Goal: Find specific page/section: Find specific page/section

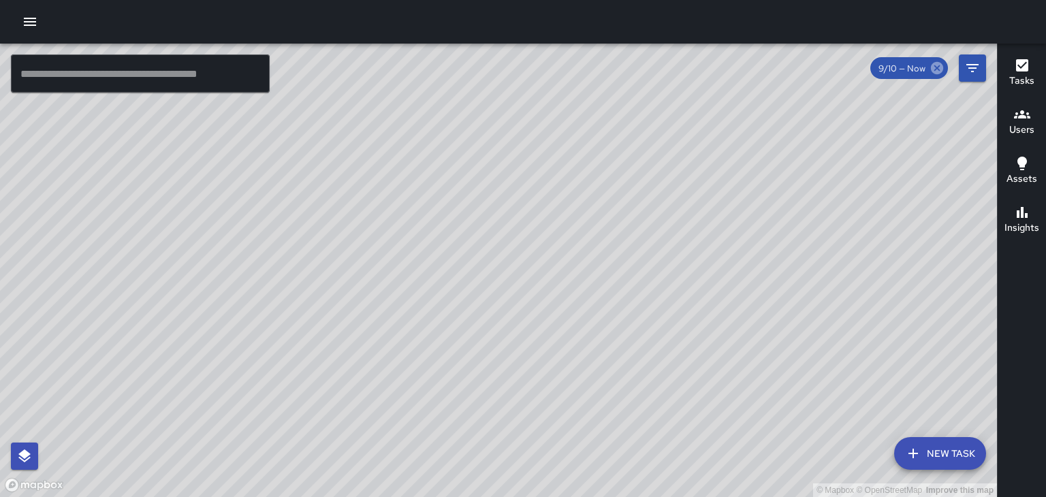
click at [932, 75] on icon at bounding box center [937, 68] width 15 height 15
click at [964, 74] on icon "Filters" at bounding box center [972, 68] width 16 height 16
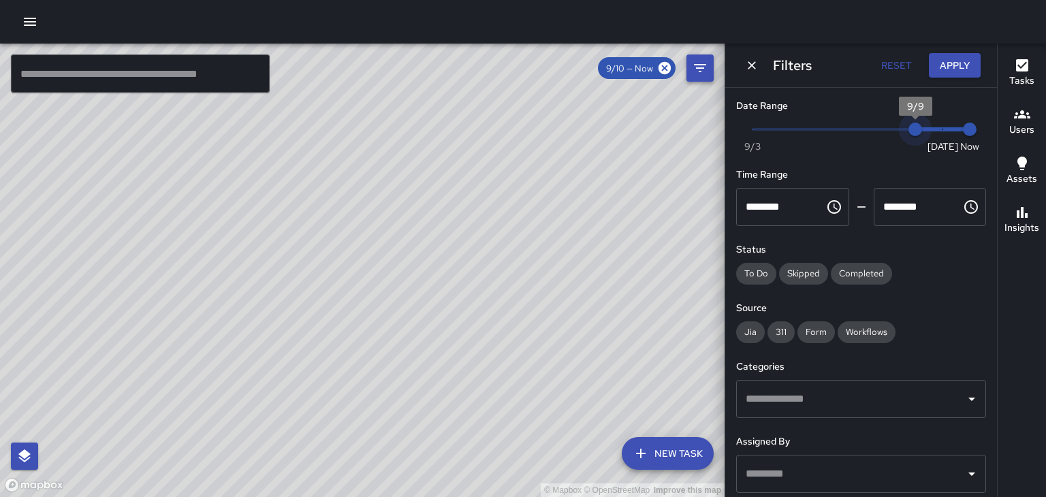
type input "*"
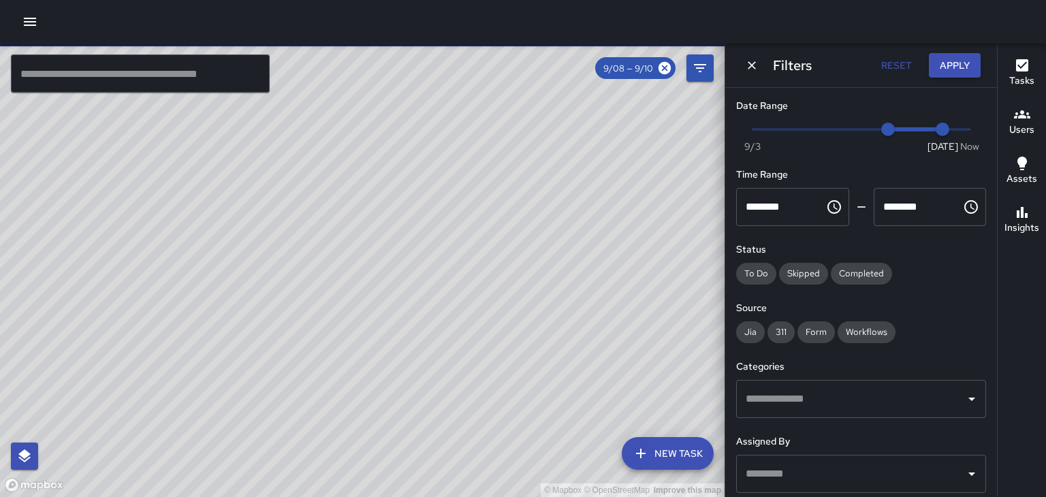
click at [374, 270] on div "© Mapbox © OpenStreetMap Improve this map" at bounding box center [362, 271] width 725 height 454
click at [383, 267] on div "© Mapbox © OpenStreetMap Improve this map" at bounding box center [362, 271] width 725 height 454
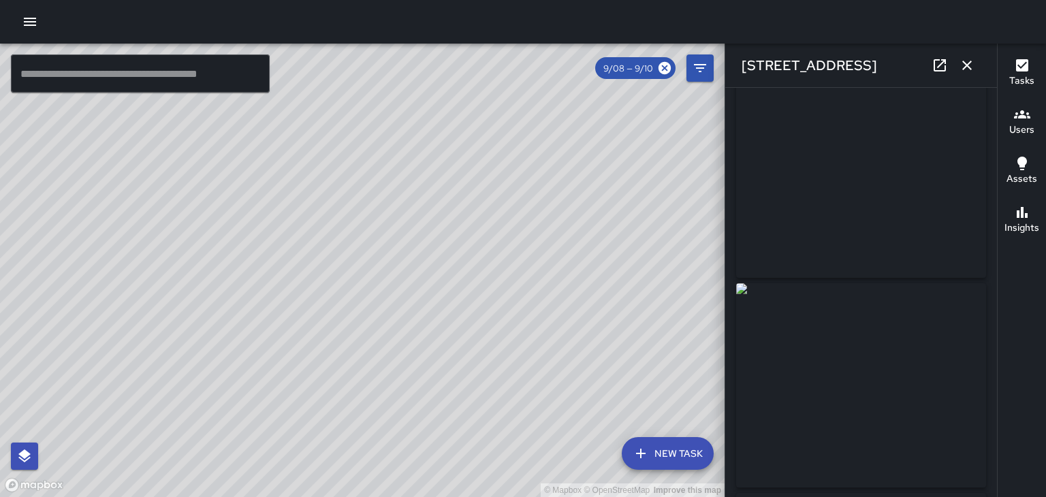
scroll to position [27, 0]
click at [335, 320] on div "© Mapbox © OpenStreetMap Improve this map" at bounding box center [362, 271] width 725 height 454
click at [335, 301] on div "© Mapbox © OpenStreetMap Improve this map" at bounding box center [362, 271] width 725 height 454
click at [336, 324] on div "© Mapbox © OpenStreetMap Improve this map" at bounding box center [362, 271] width 725 height 454
click at [338, 309] on div "© Mapbox © OpenStreetMap Improve this map" at bounding box center [362, 271] width 725 height 454
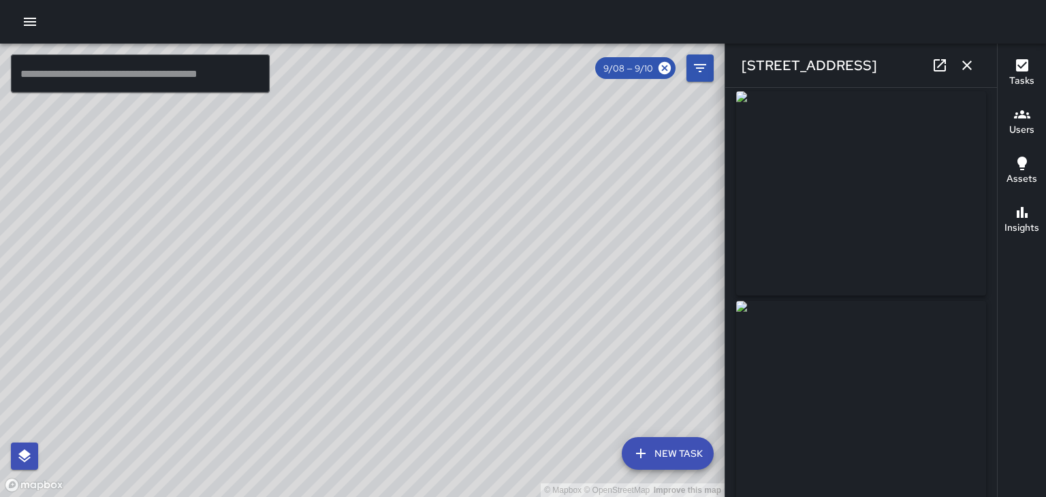
scroll to position [0, 0]
click at [161, 246] on div "© Mapbox © OpenStreetMap Improve this map" at bounding box center [362, 271] width 725 height 454
click at [126, 314] on div "© Mapbox © OpenStreetMap Improve this map" at bounding box center [362, 271] width 725 height 454
click at [134, 314] on div "© Mapbox © OpenStreetMap Improve this map" at bounding box center [362, 271] width 725 height 454
click at [869, 234] on img at bounding box center [861, 201] width 250 height 204
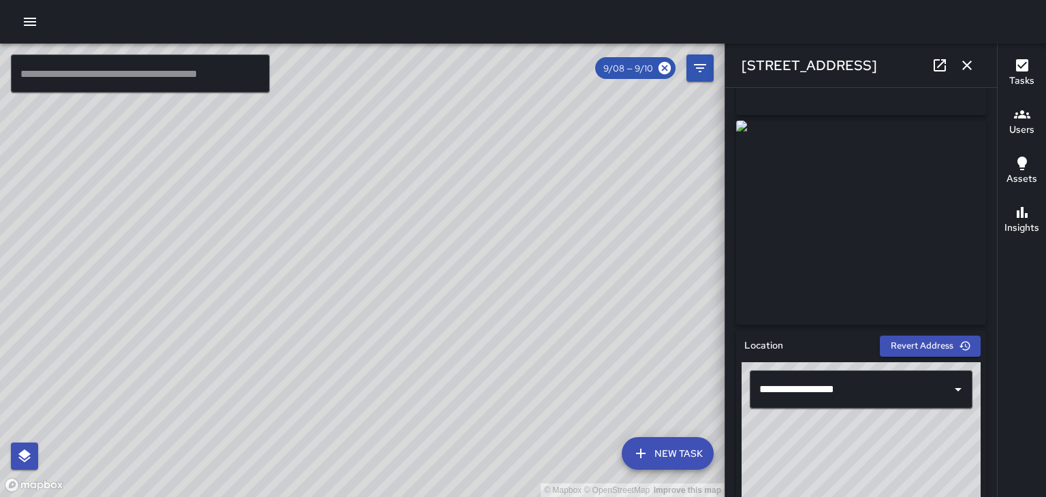
scroll to position [184, 0]
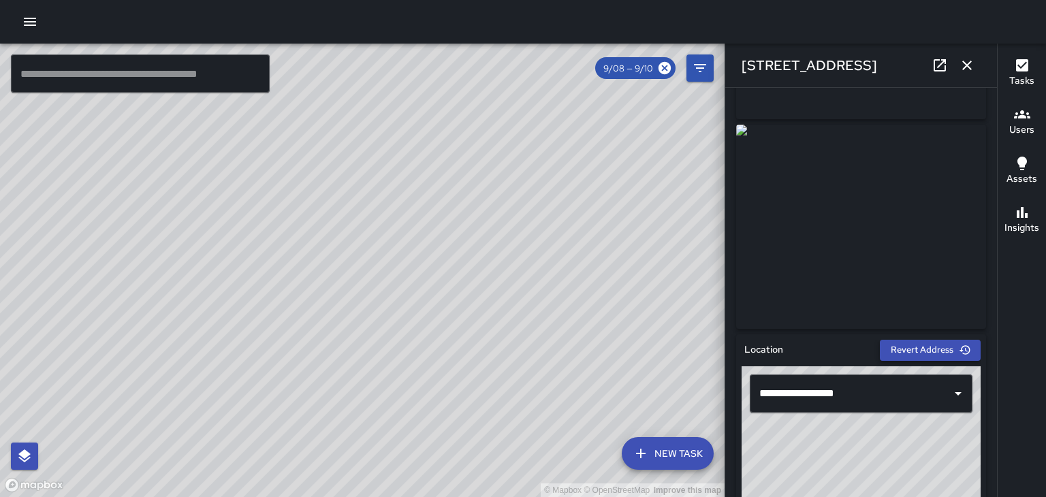
click at [947, 351] on button "Revert Address" at bounding box center [930, 350] width 101 height 21
type input "**********"
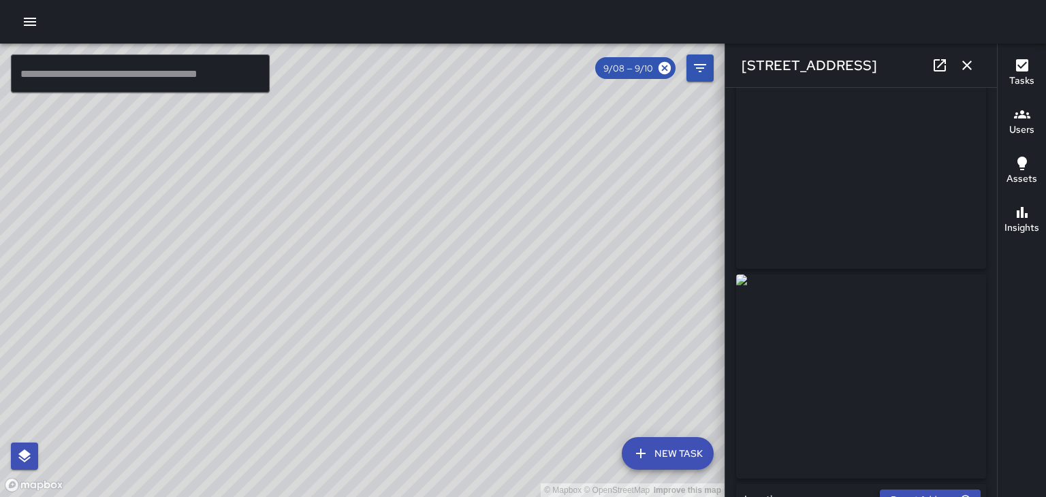
scroll to position [0, 0]
click at [927, 300] on img at bounding box center [861, 201] width 250 height 204
click at [872, 249] on img at bounding box center [861, 201] width 250 height 204
